Goal: Find specific page/section: Find specific page/section

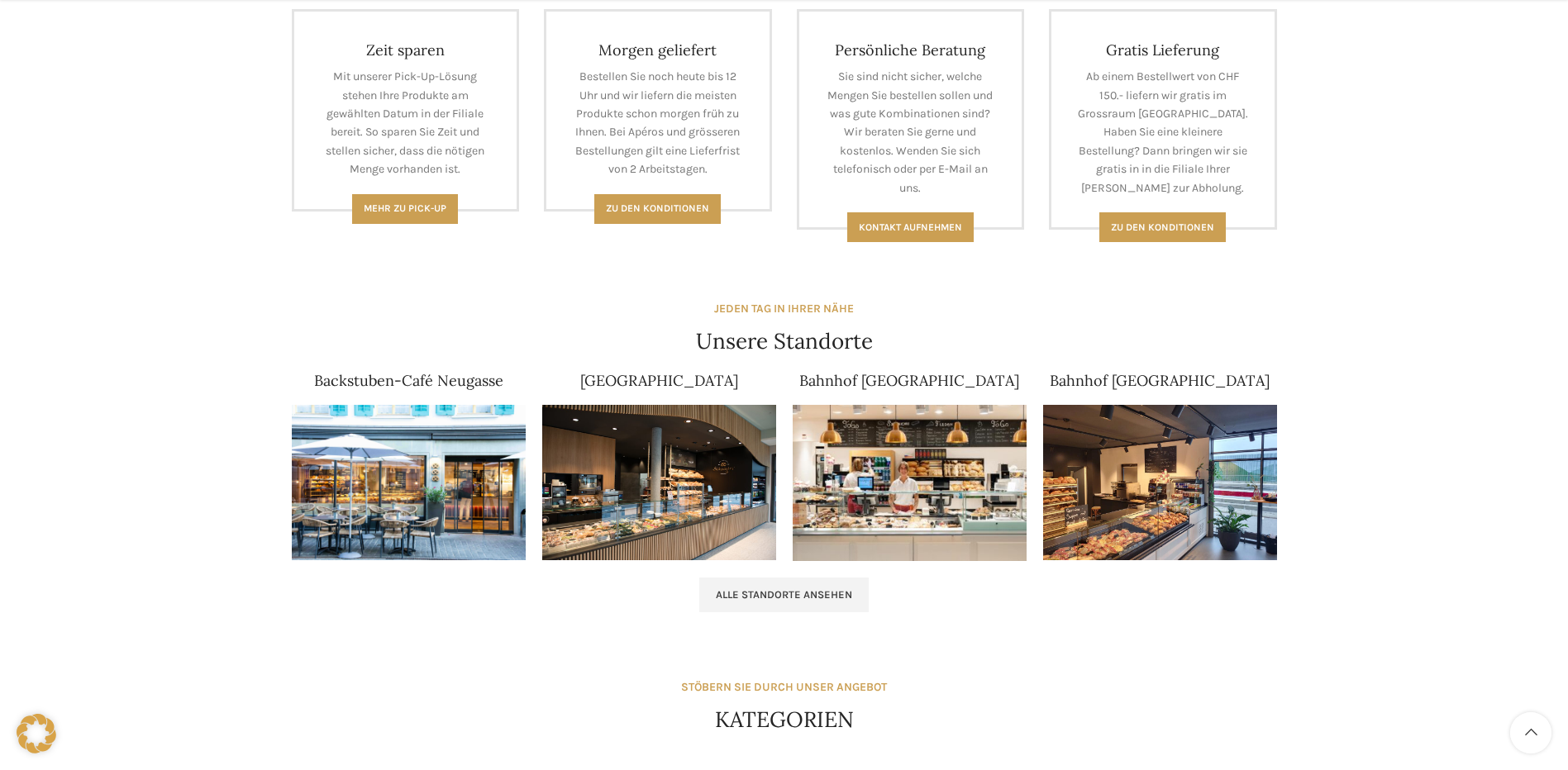
scroll to position [992, 0]
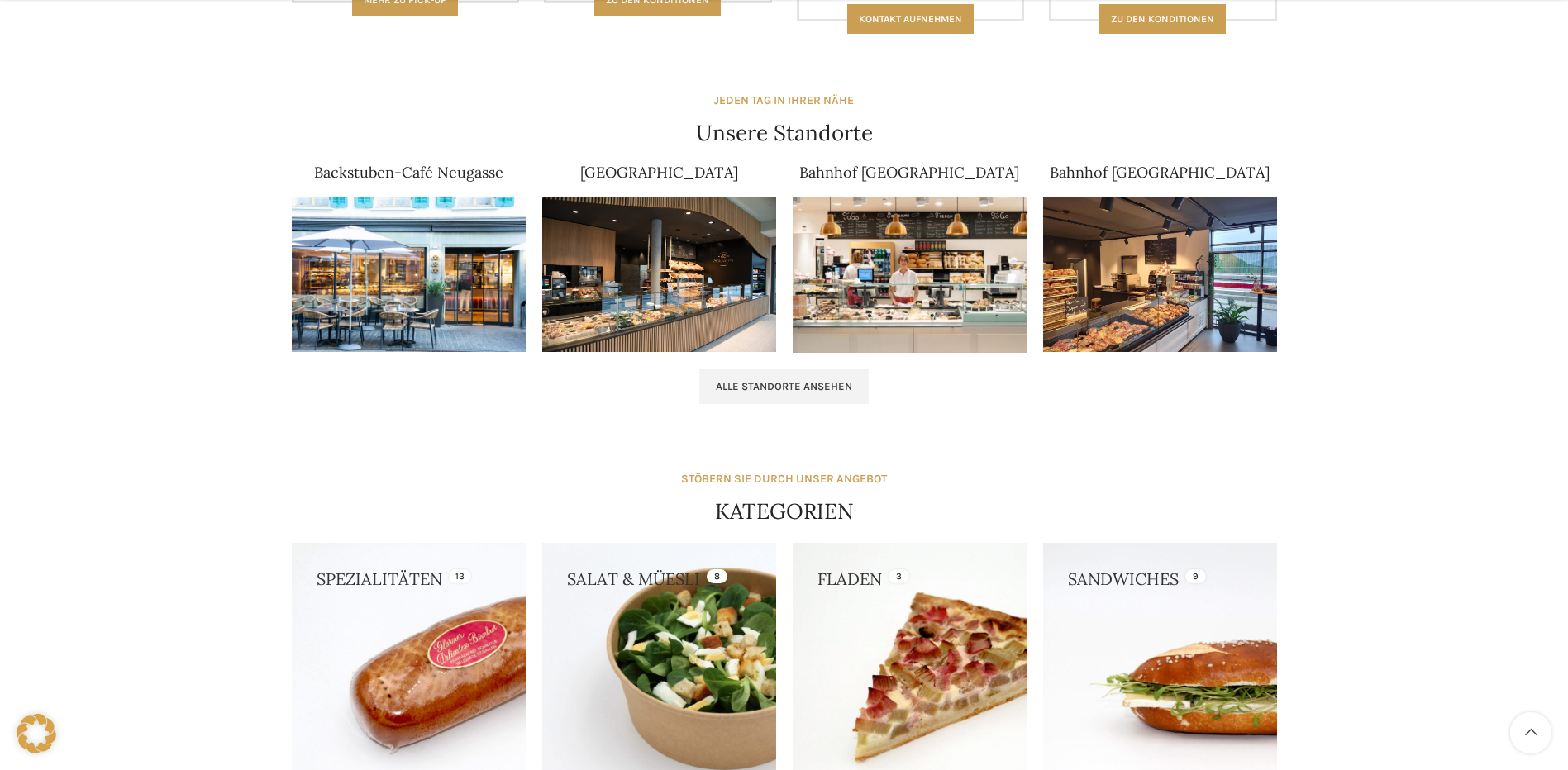
click at [364, 274] on img at bounding box center [408, 274] width 233 height 157
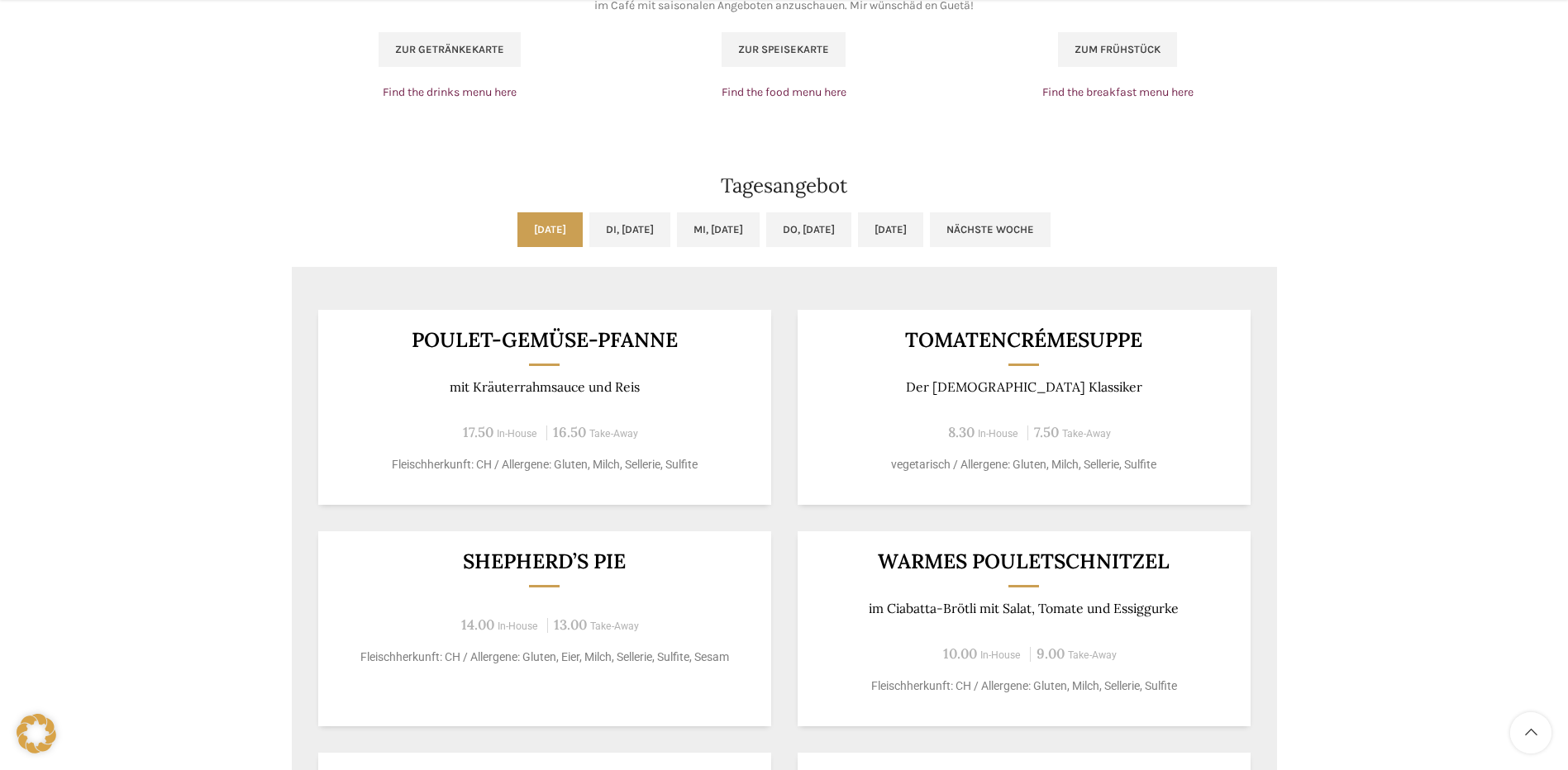
scroll to position [1240, 0]
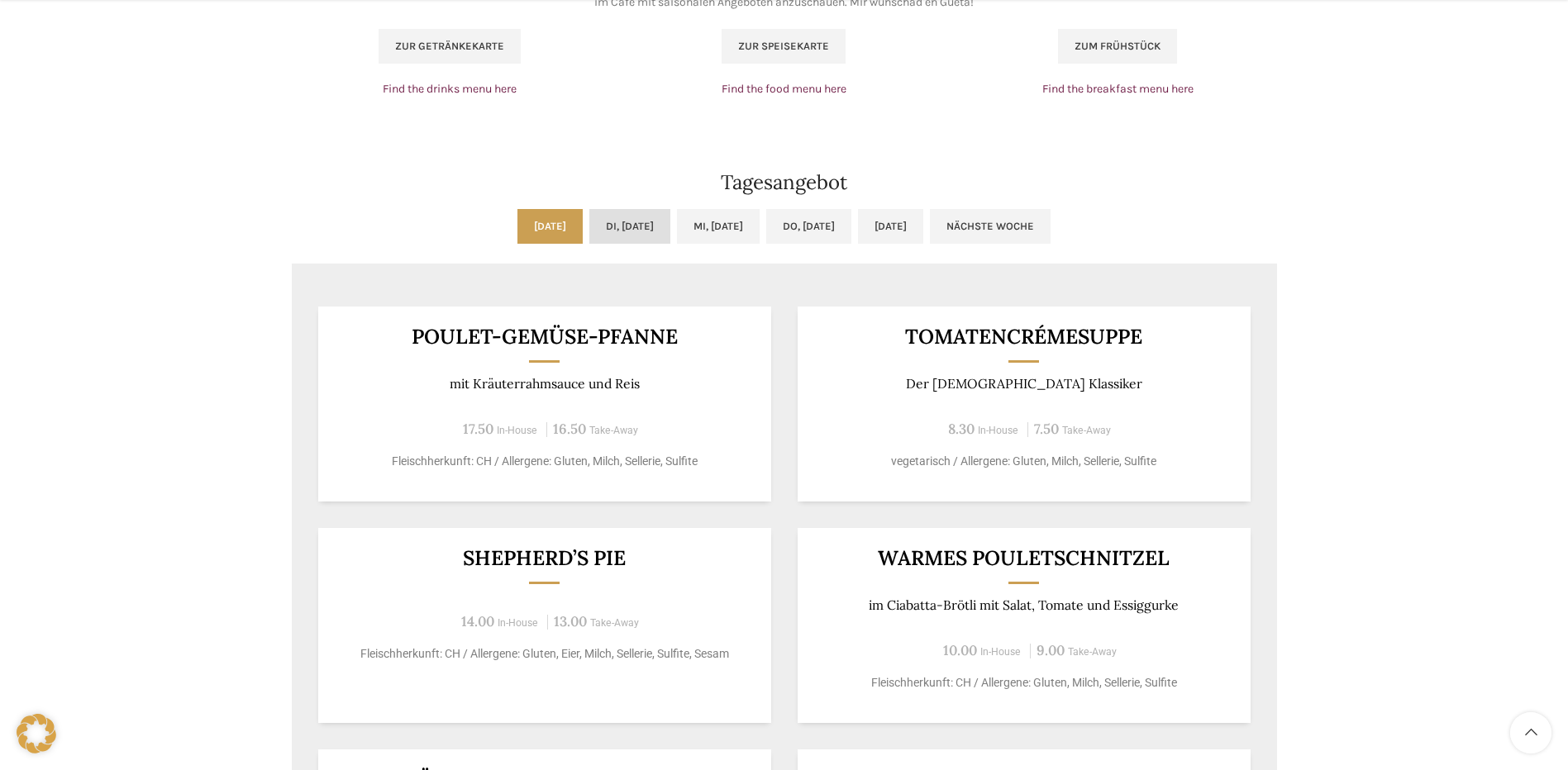
click at [594, 213] on link "Di, [DATE]" at bounding box center [629, 226] width 81 height 35
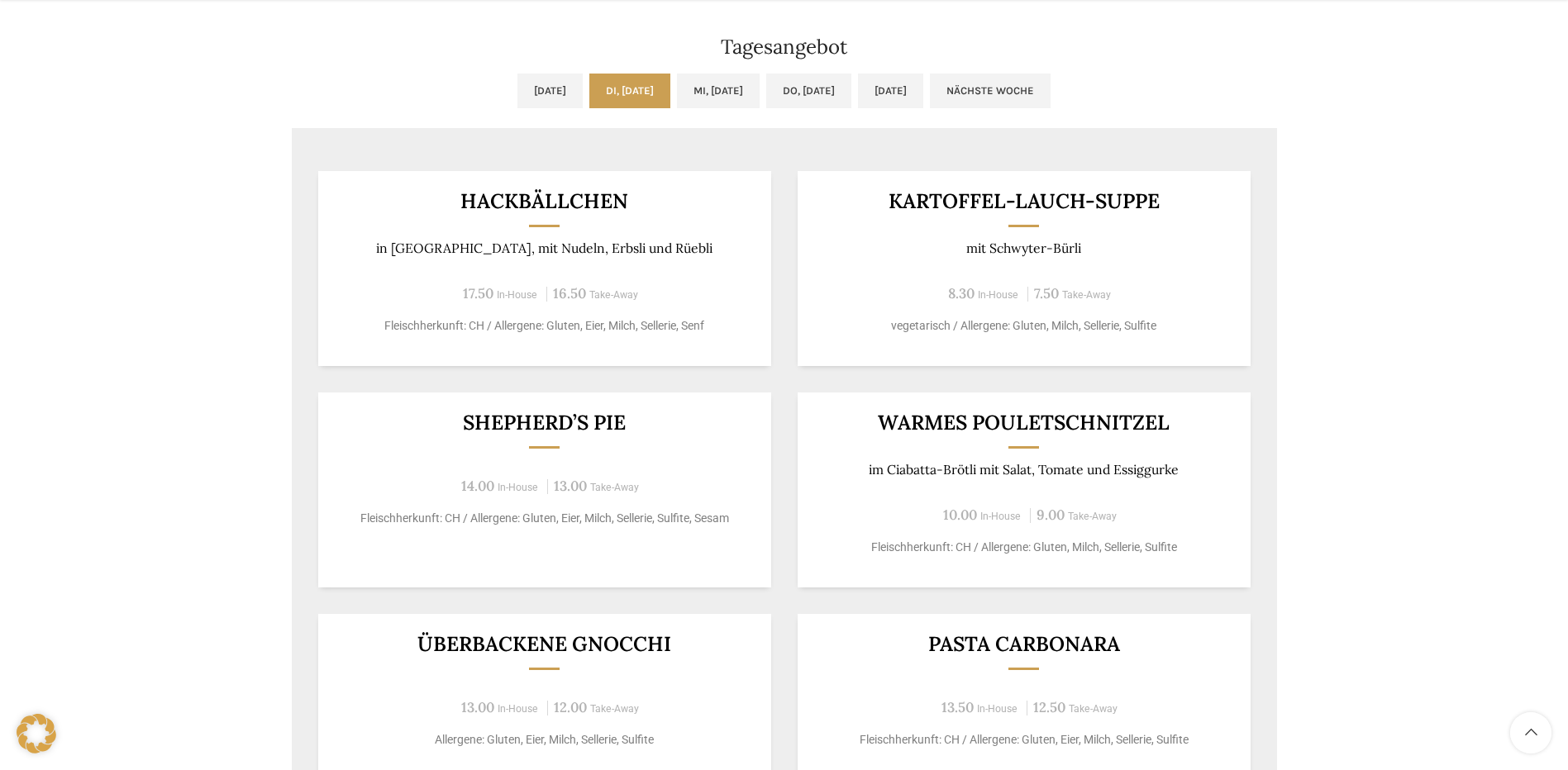
scroll to position [1405, 0]
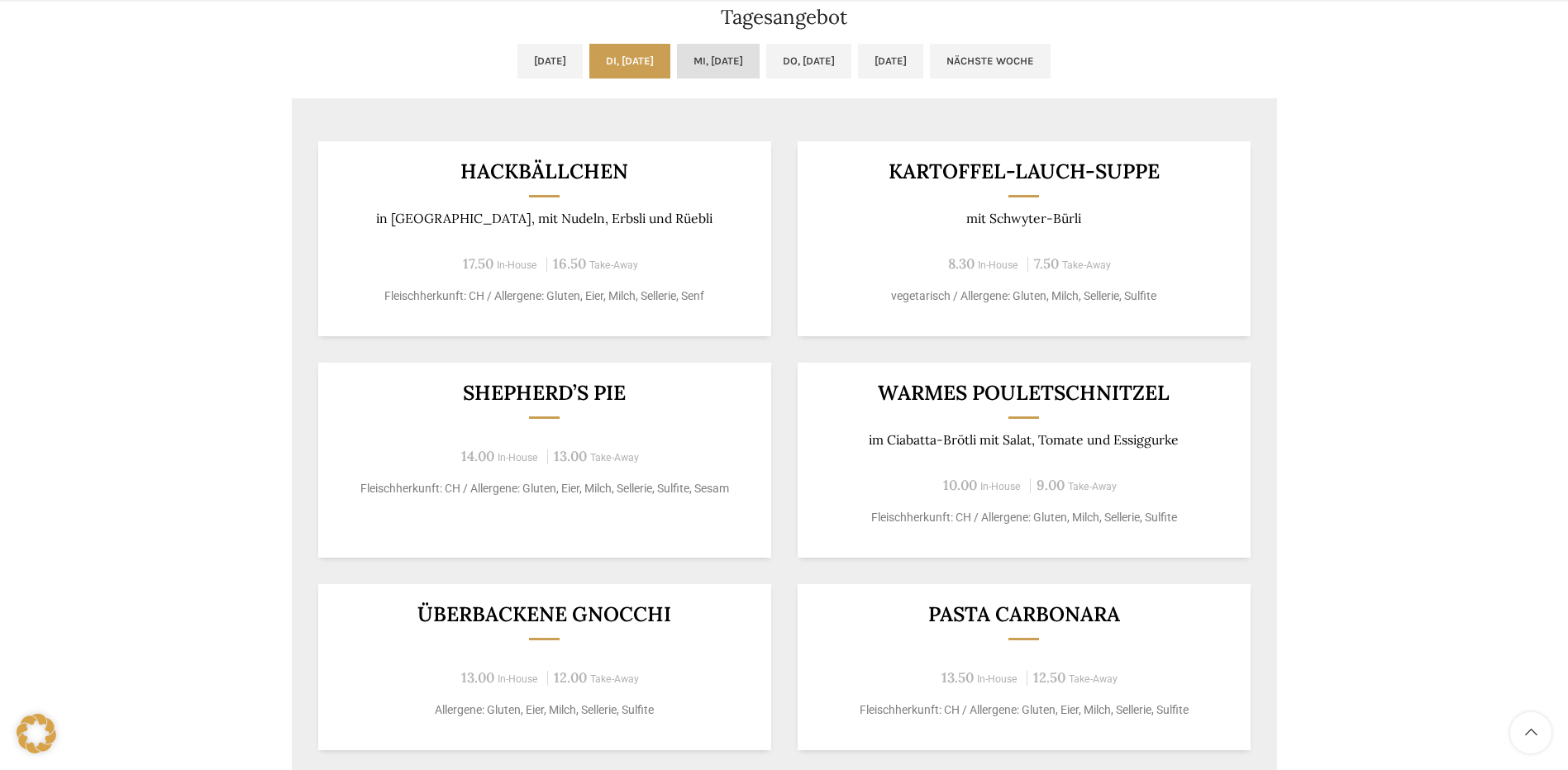
click at [719, 64] on link "Mi, [DATE]" at bounding box center [718, 61] width 83 height 35
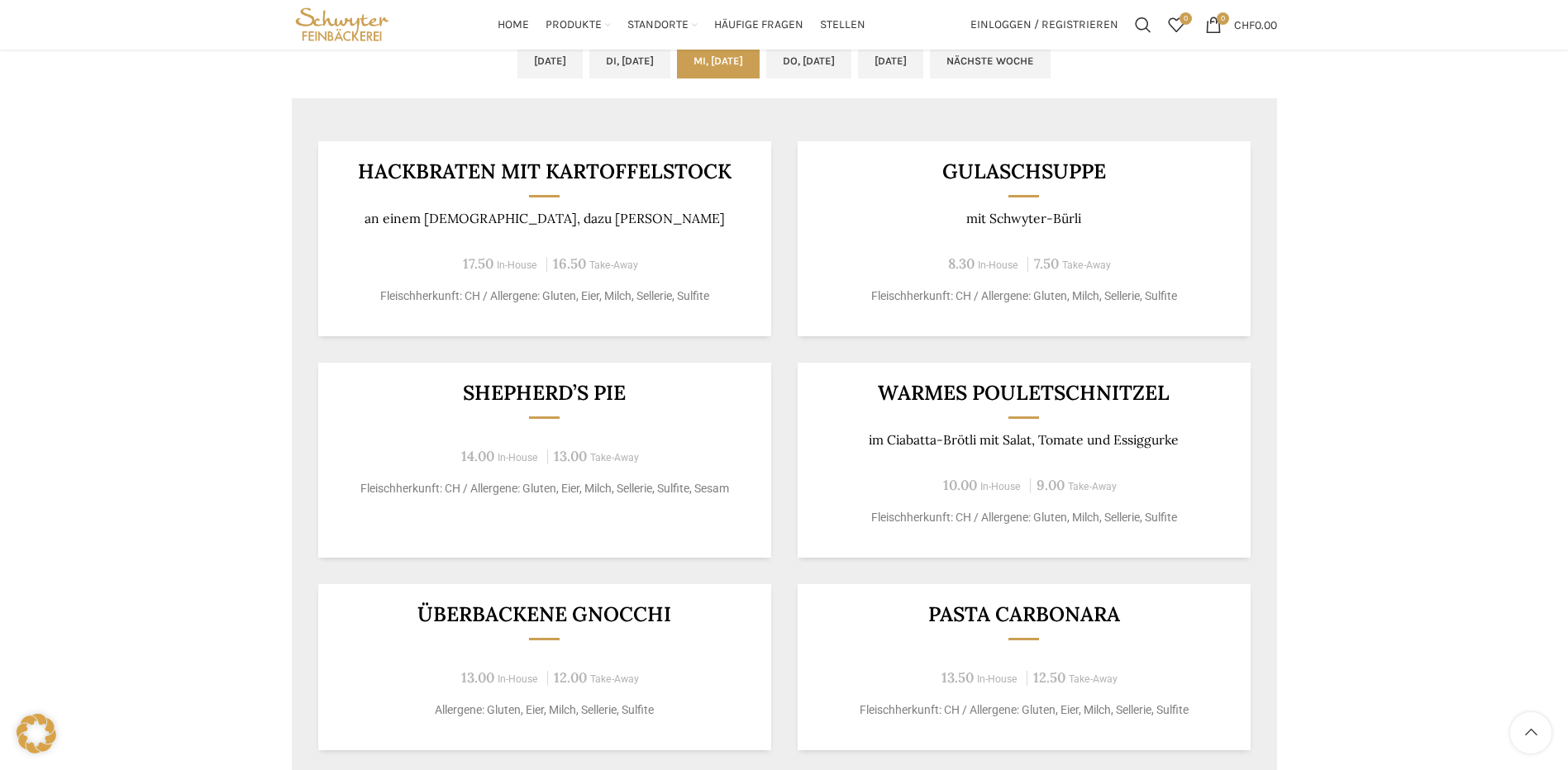
scroll to position [1323, 0]
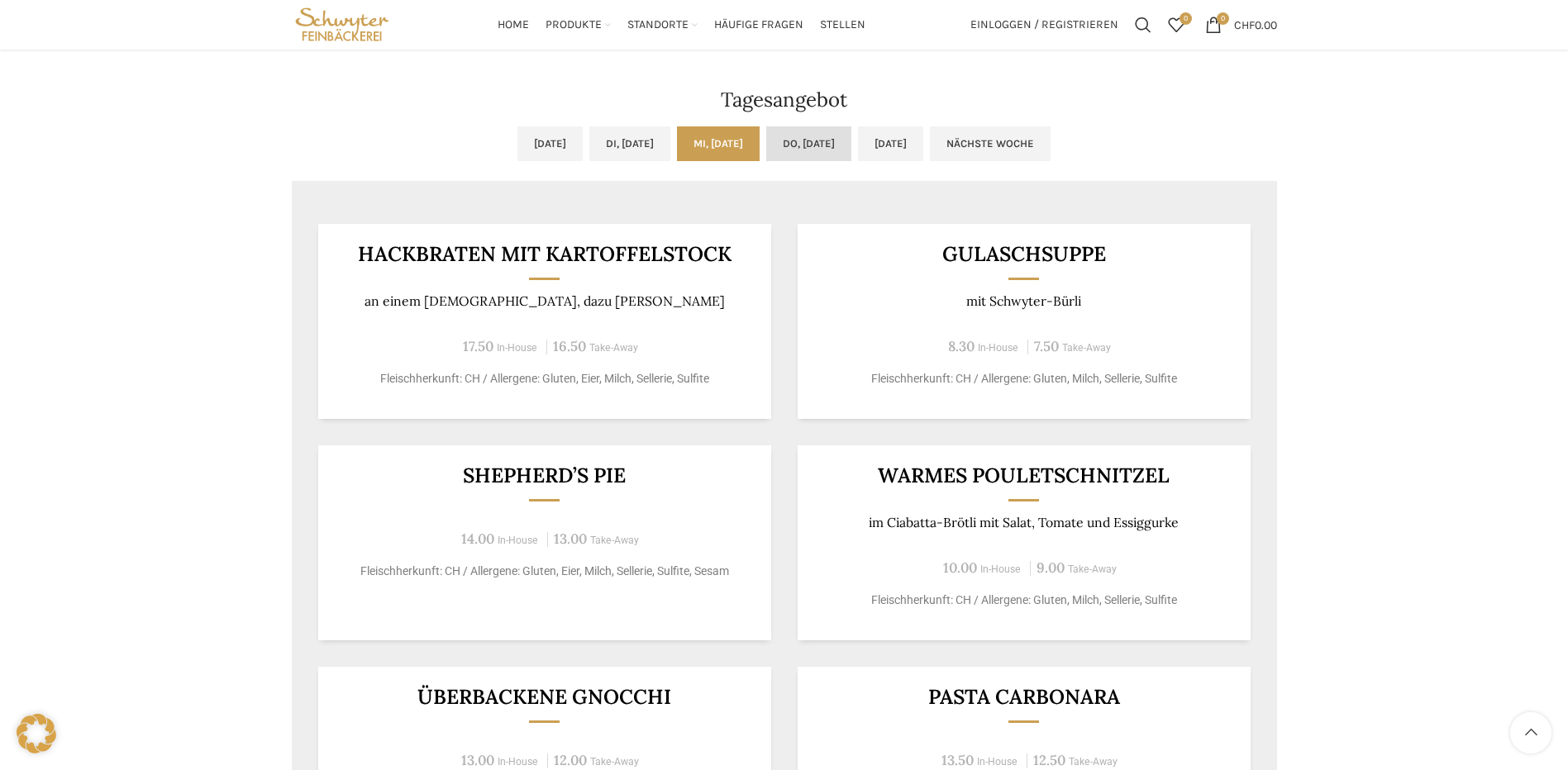
click at [821, 148] on link "Do, 09.10.2025" at bounding box center [809, 143] width 85 height 35
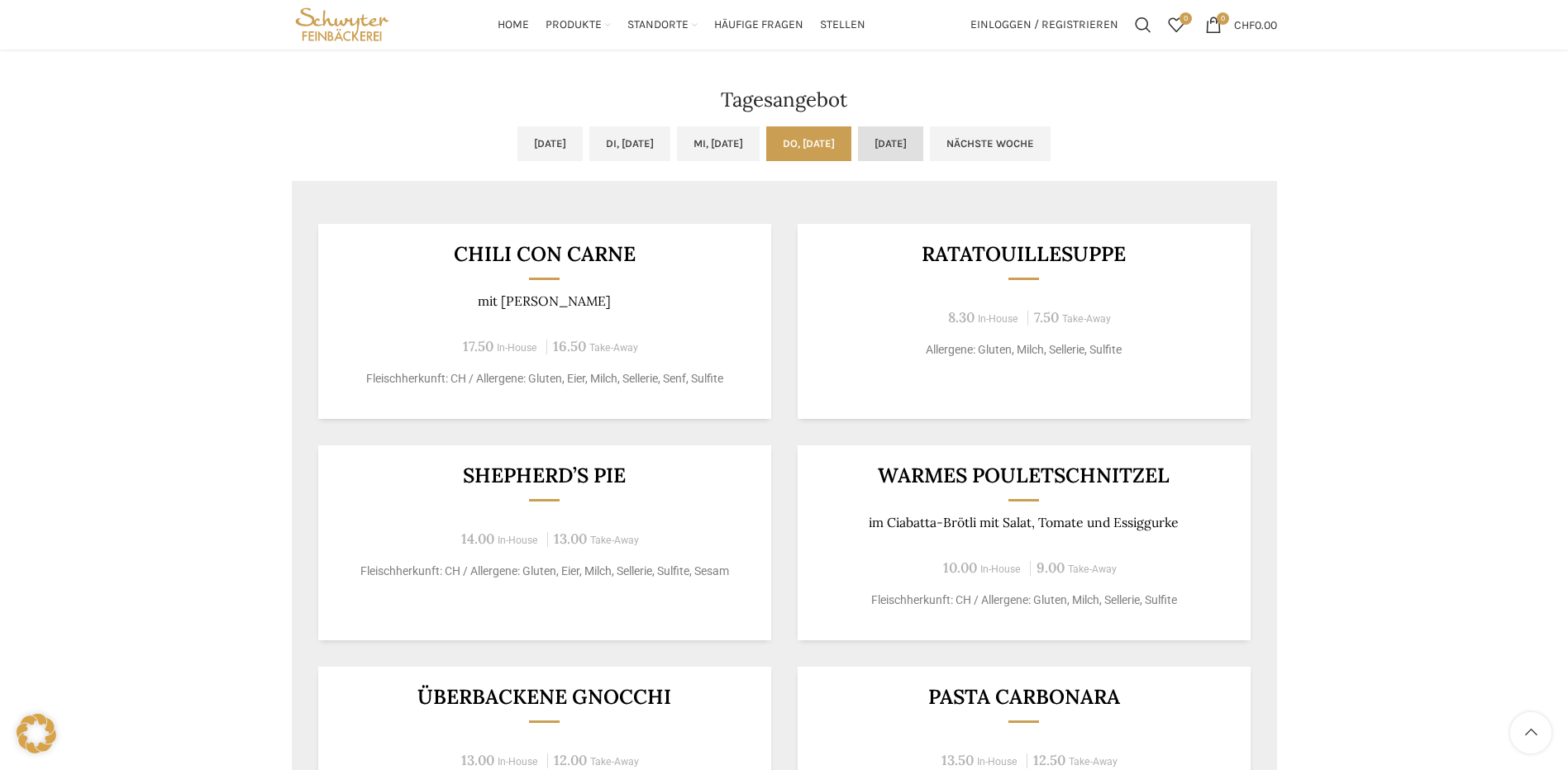
click at [923, 148] on link "Fr, 10.10.2025" at bounding box center [890, 143] width 65 height 35
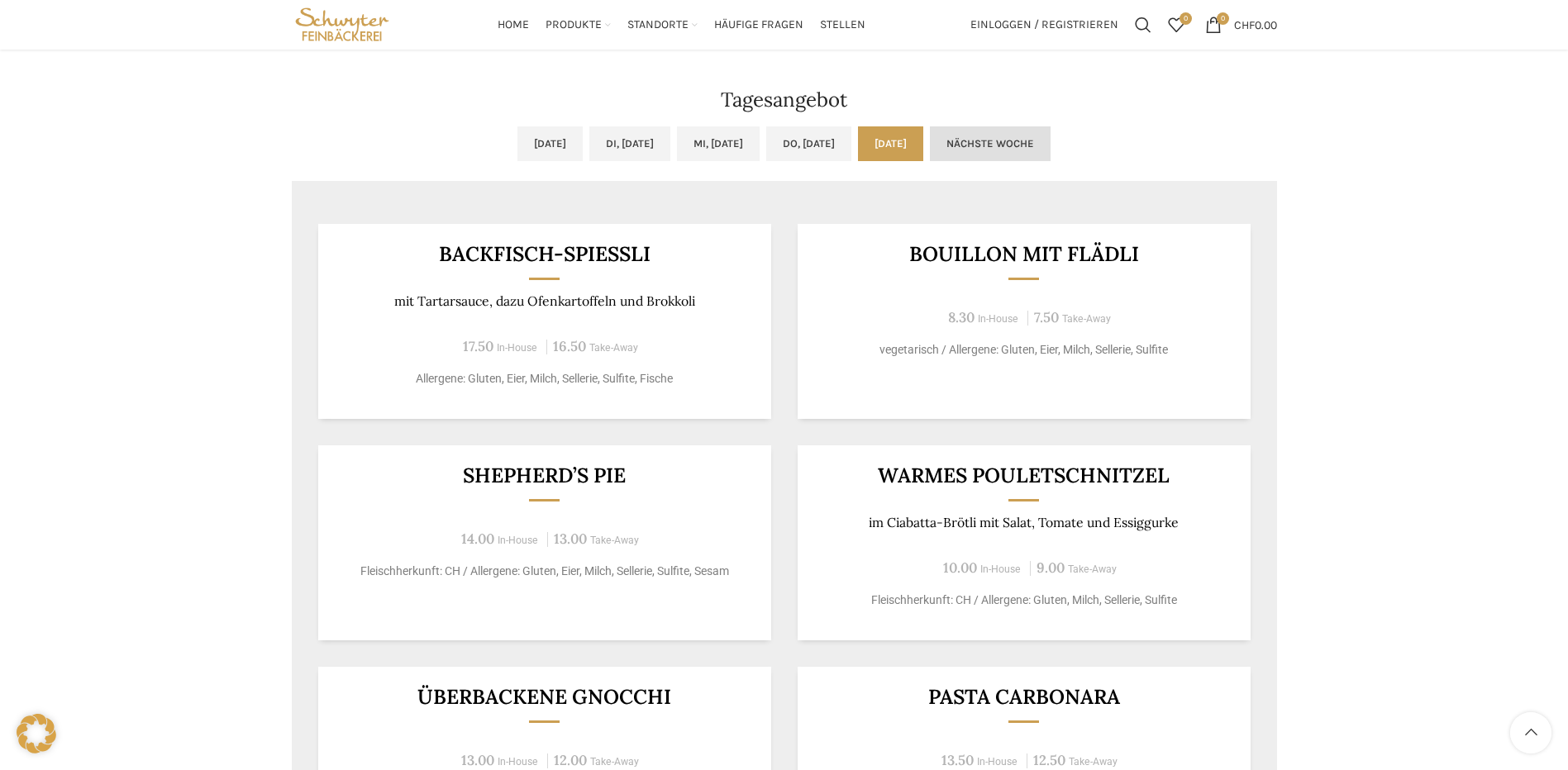
click at [1041, 147] on link "Nächste Woche" at bounding box center [989, 143] width 121 height 35
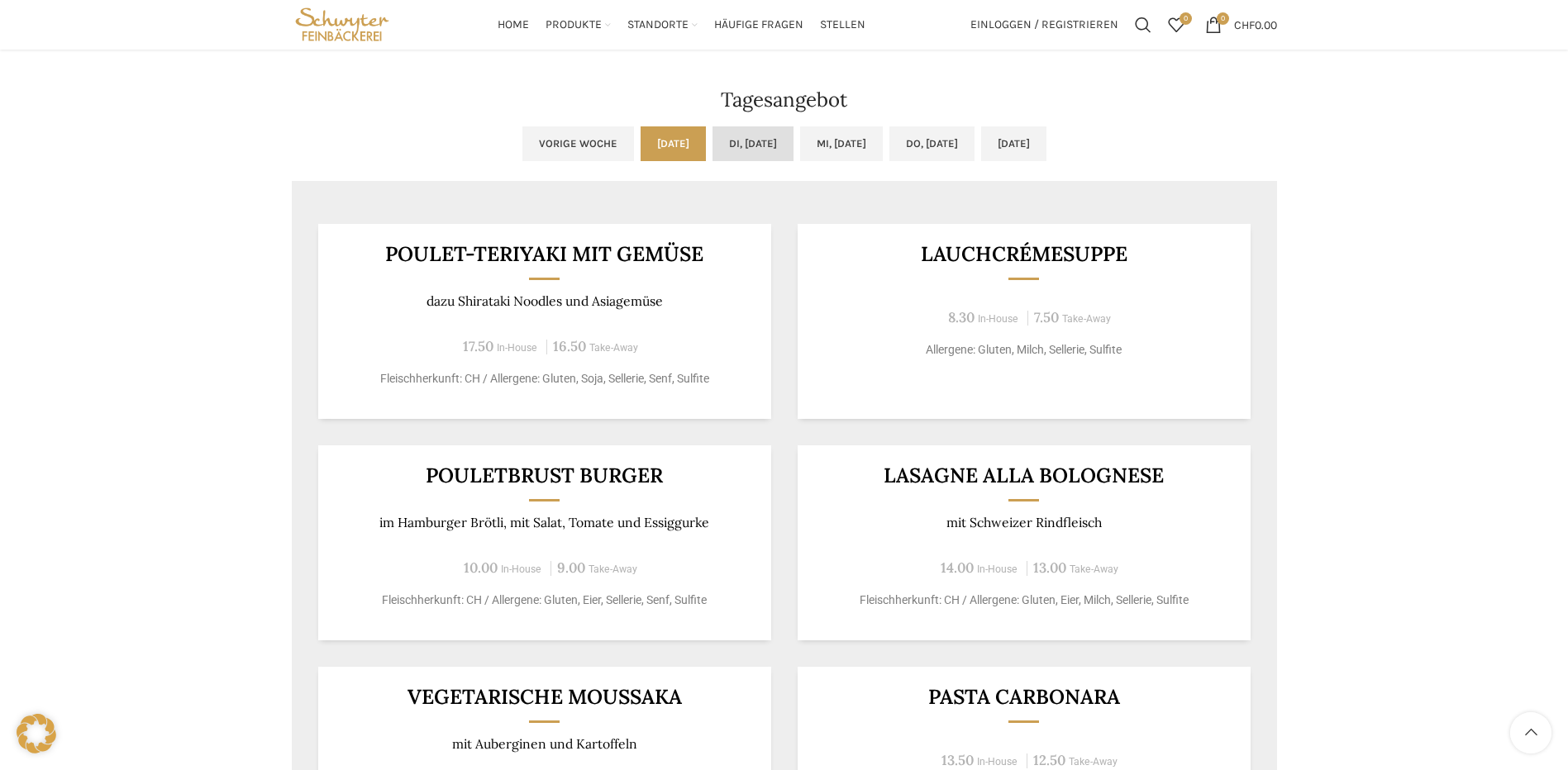
click at [712, 142] on link "Di, 14.10.2025" at bounding box center [752, 143] width 81 height 35
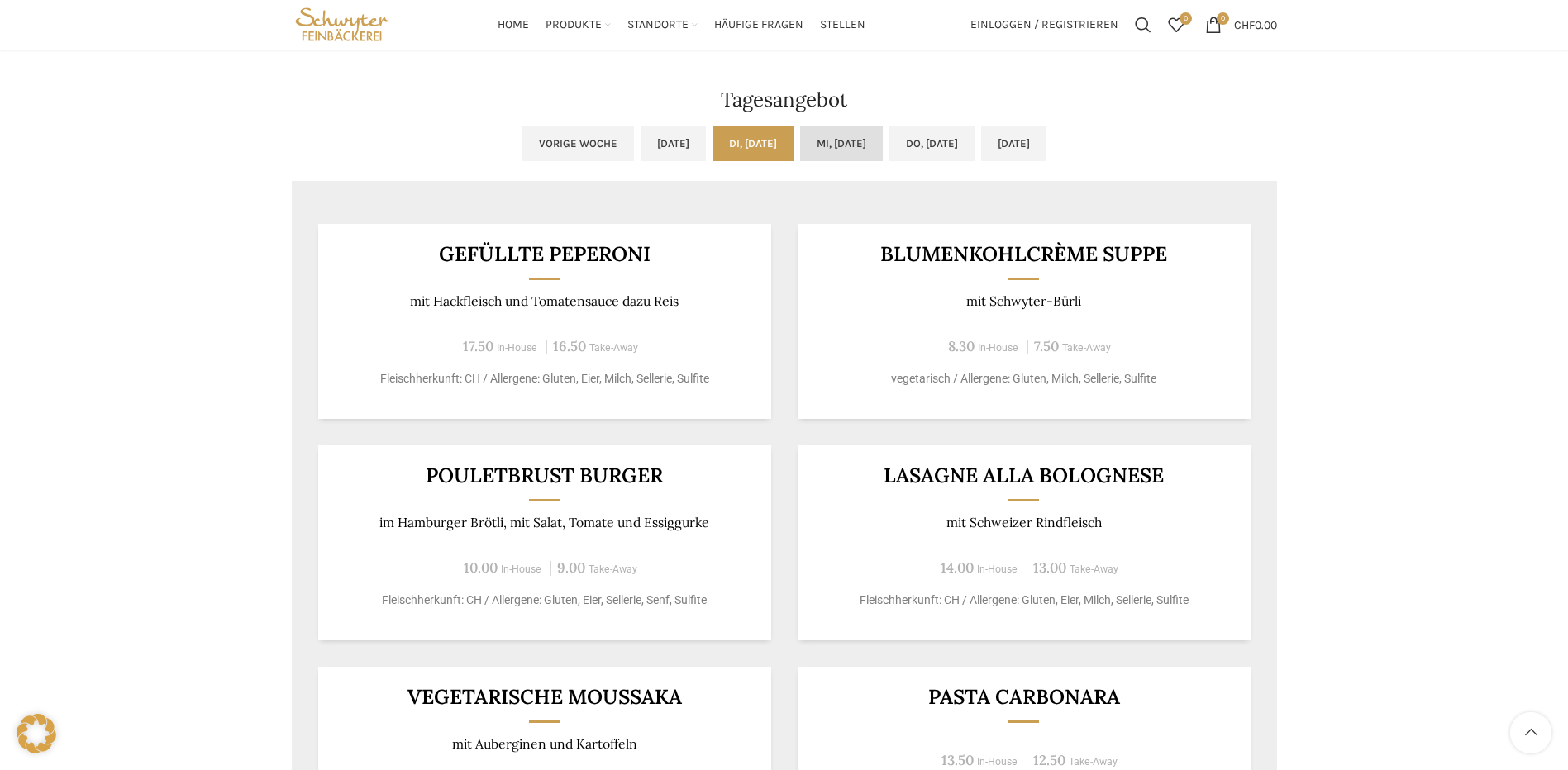
click at [855, 143] on link "Mi, 15.10.2025" at bounding box center [841, 143] width 83 height 35
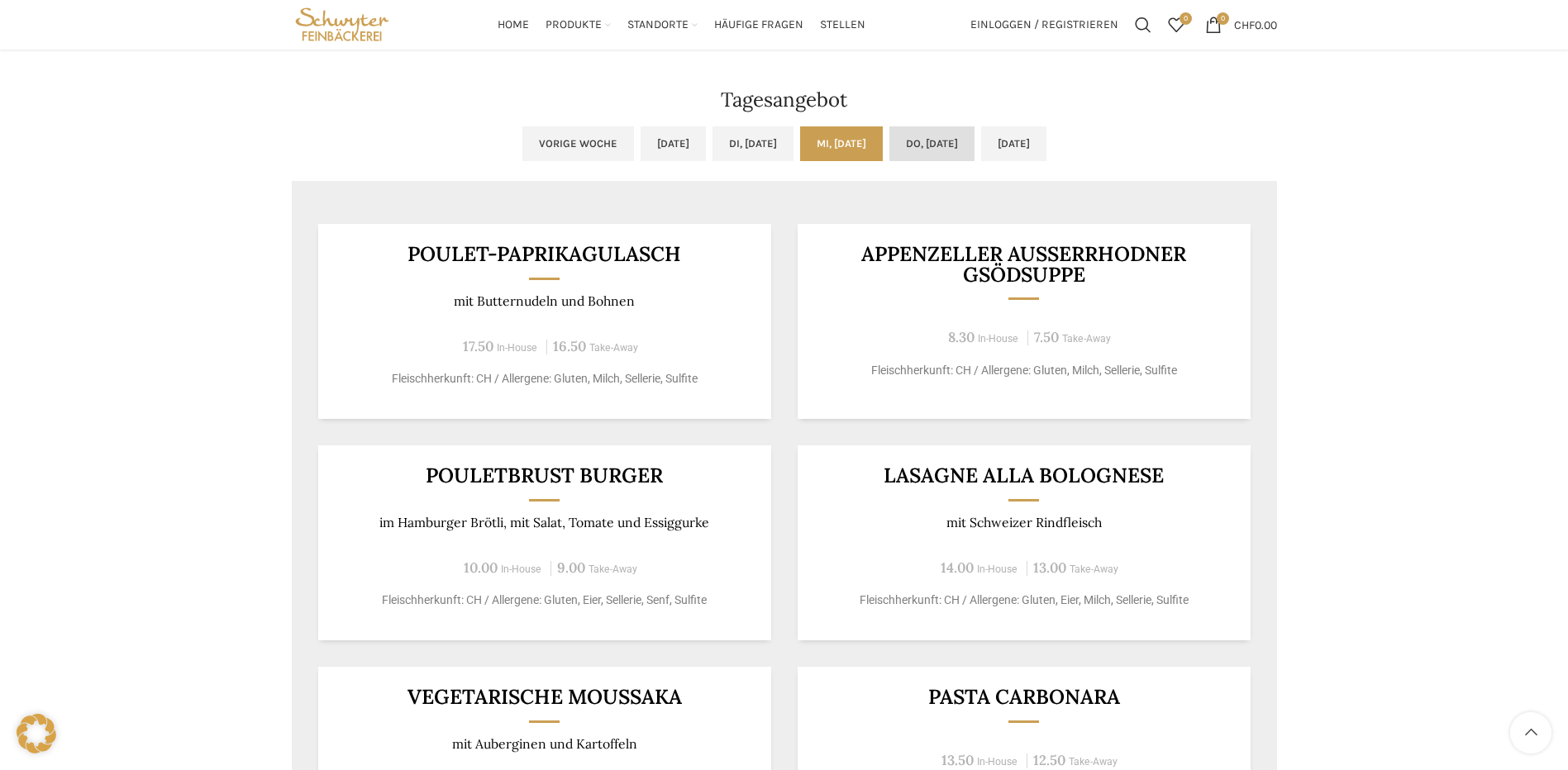
click at [932, 131] on link "Do, 16.10.2025" at bounding box center [932, 143] width 85 height 35
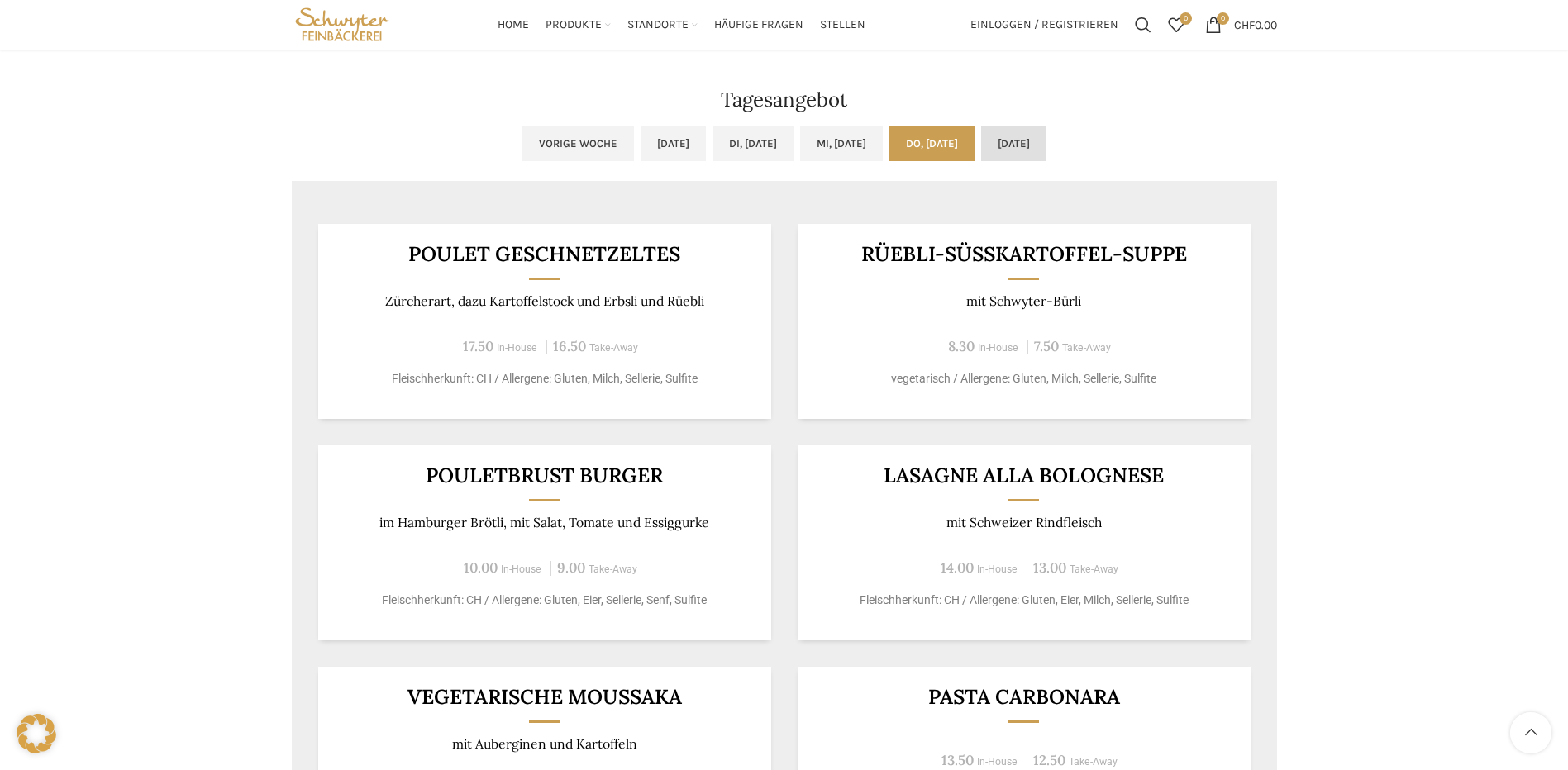
click at [1046, 145] on link "Fr, 17.10.2025" at bounding box center [1013, 143] width 65 height 35
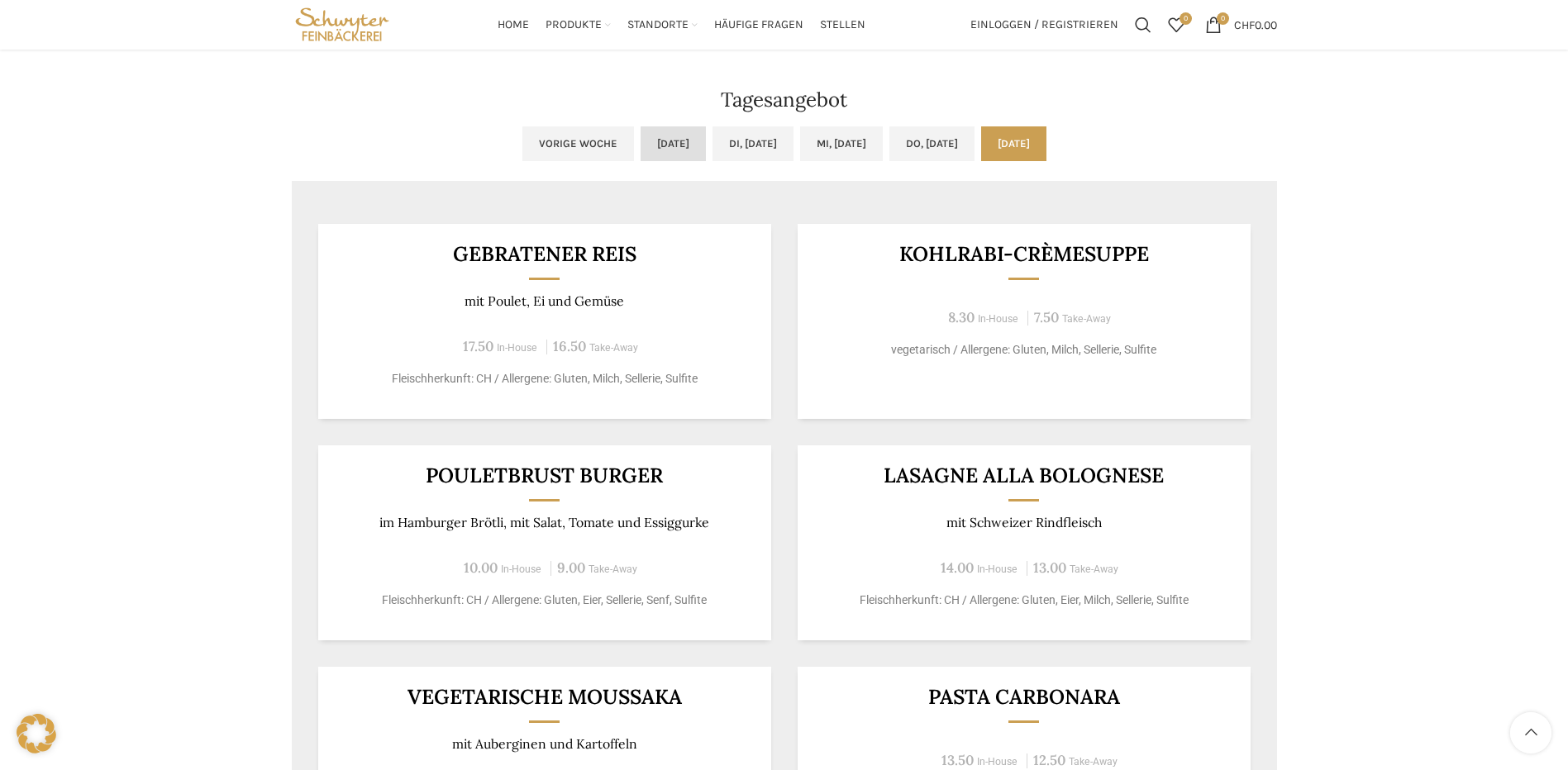
click at [661, 157] on link "Mo, 13.10.2025" at bounding box center [673, 143] width 65 height 35
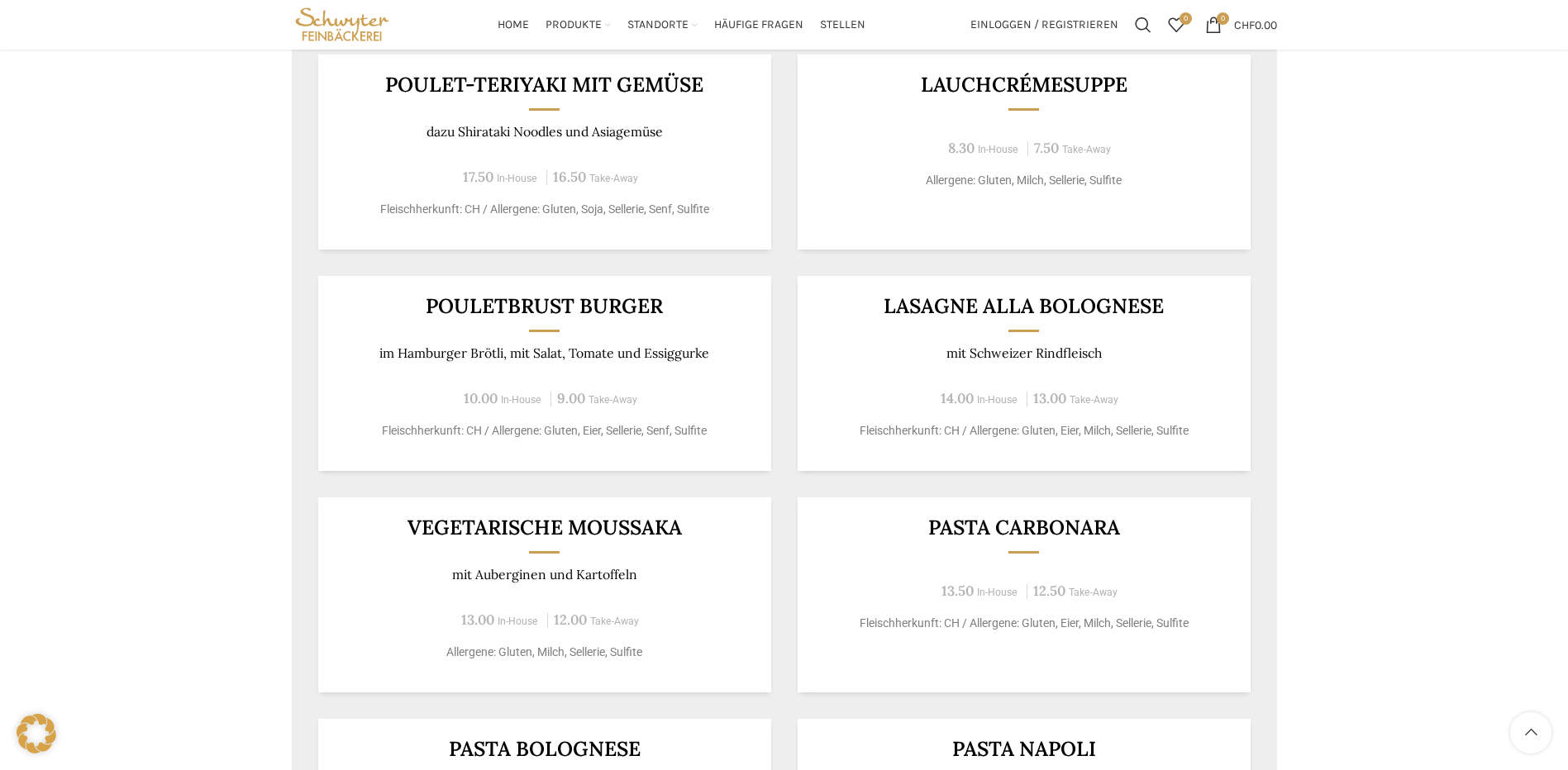
scroll to position [1157, 0]
